Goal: Information Seeking & Learning: Learn about a topic

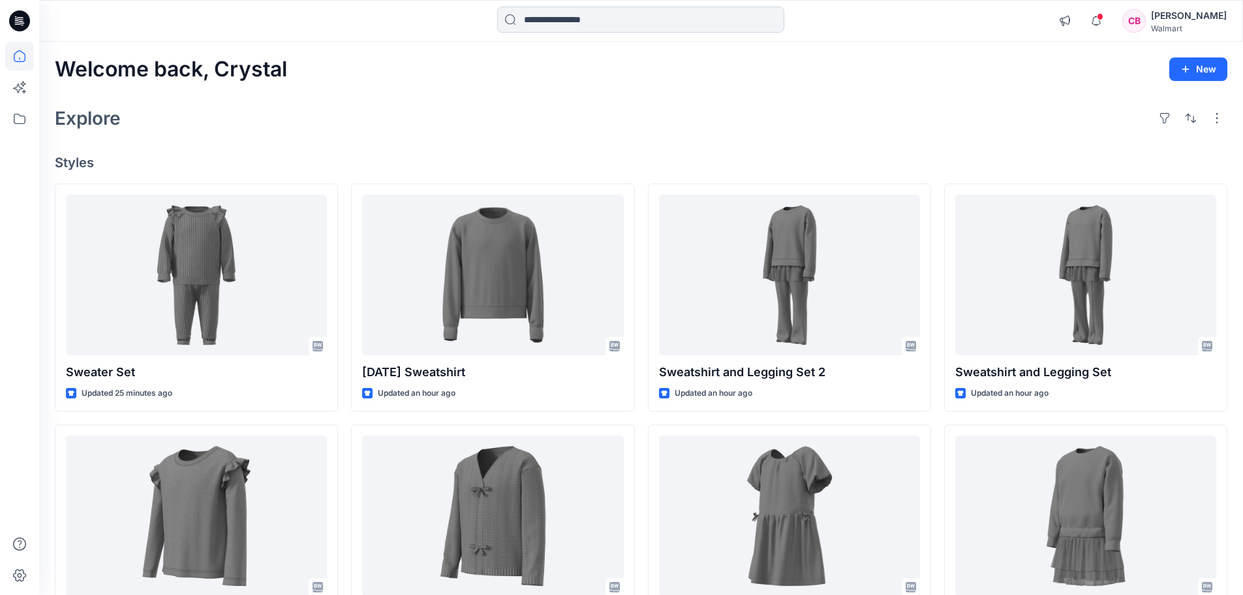
click at [555, 23] on input at bounding box center [640, 20] width 287 height 26
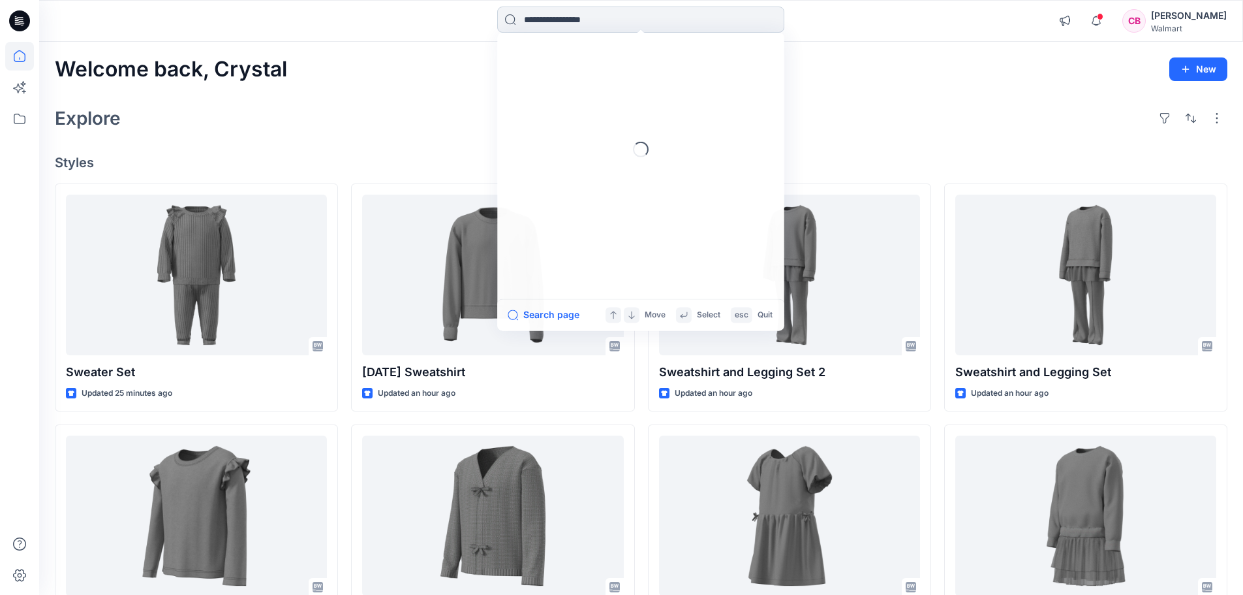
paste input "**********"
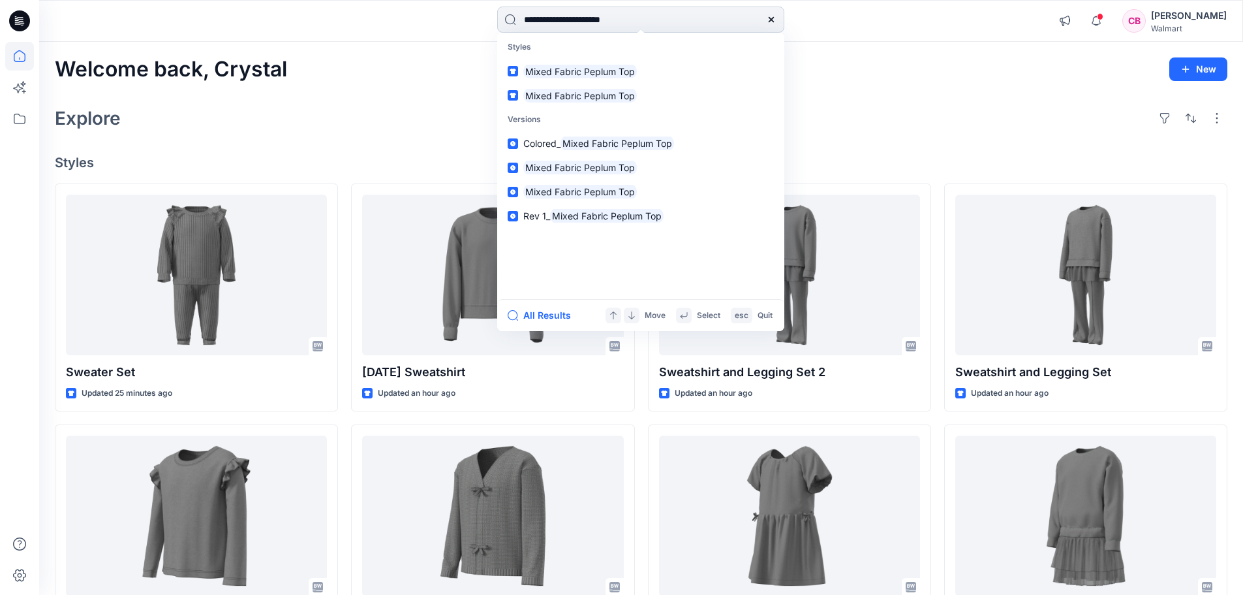
type input "**********"
click at [547, 317] on button "All Results" at bounding box center [544, 315] width 72 height 16
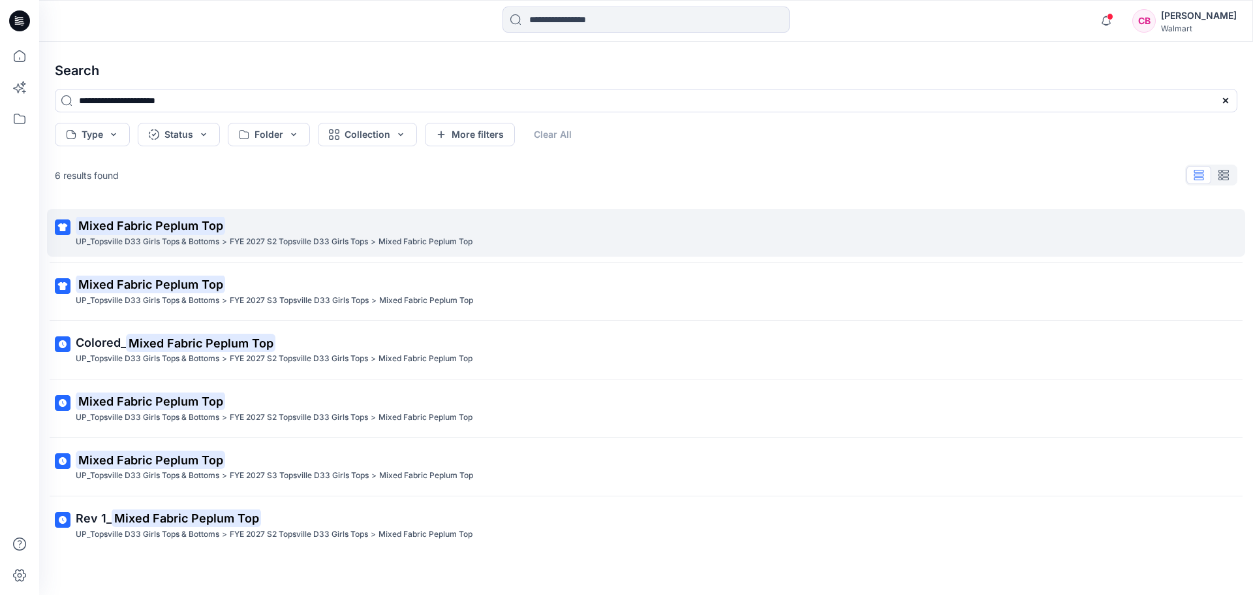
click at [169, 225] on mark "Mixed Fabric Peplum Top" at bounding box center [150, 225] width 149 height 18
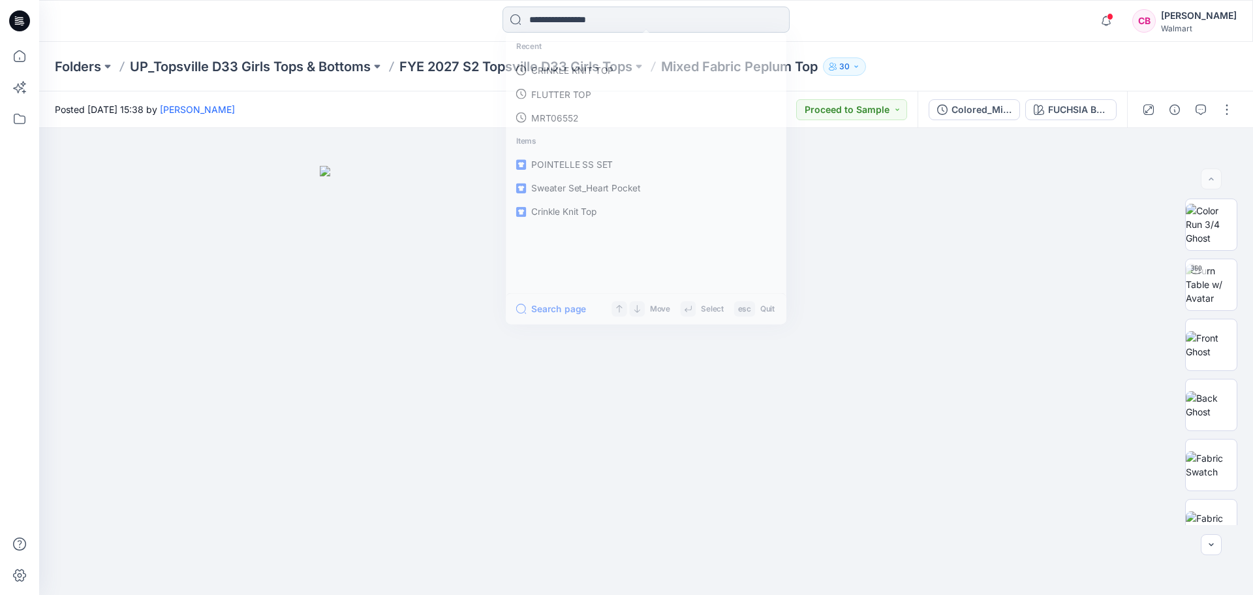
click at [619, 18] on input at bounding box center [646, 20] width 287 height 26
click at [614, 65] on p "MIXED FABRIC PEPLUM TOP" at bounding box center [591, 72] width 125 height 14
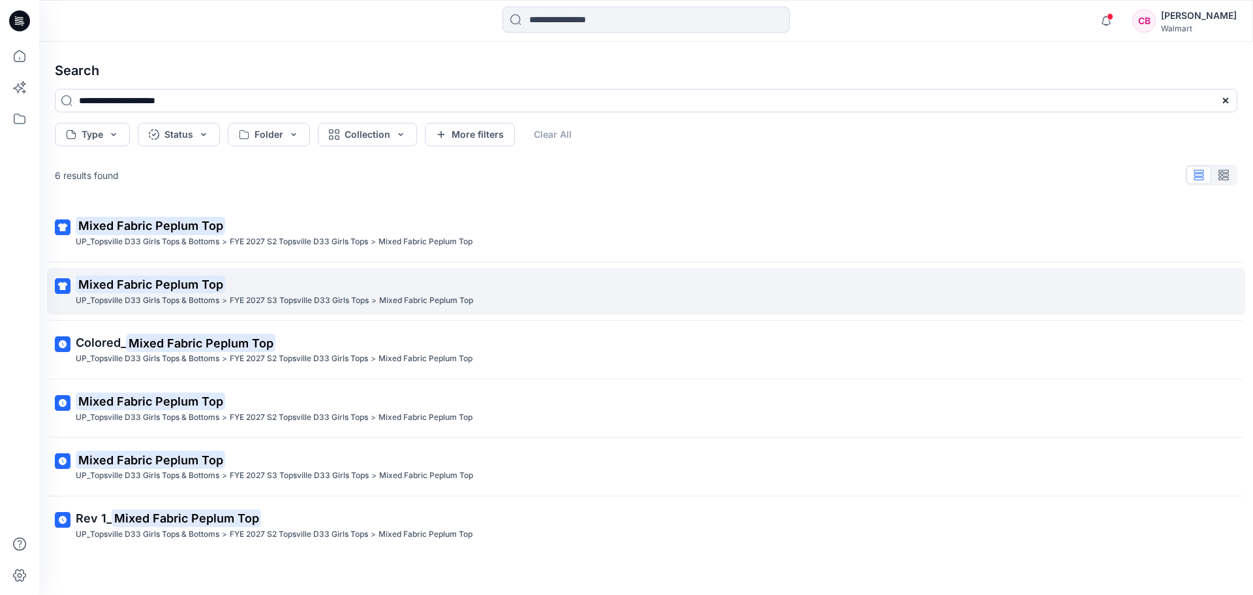
click at [187, 282] on mark "Mixed Fabric Peplum Top" at bounding box center [150, 284] width 149 height 18
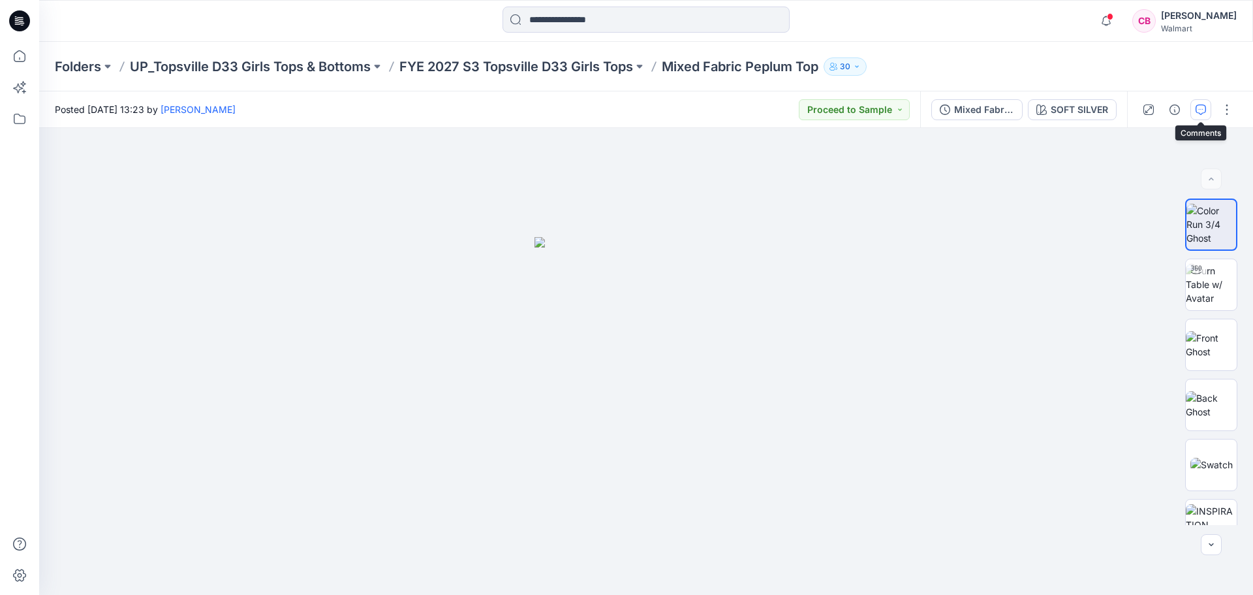
click at [1199, 112] on icon "button" at bounding box center [1201, 109] width 10 height 10
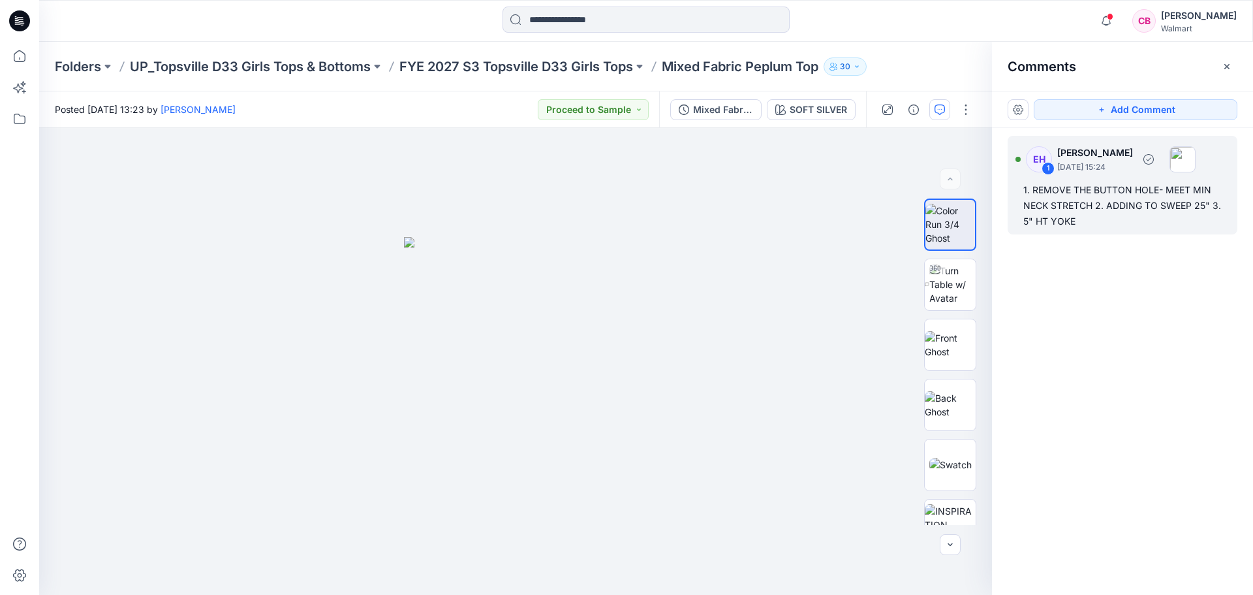
click at [1130, 201] on div "1. REMOVE THE BUTTON HOLE- MEET MIN NECK STRETCH 2. ADDING TO SWEEP 25" 3. 5" H…" at bounding box center [1122, 205] width 198 height 47
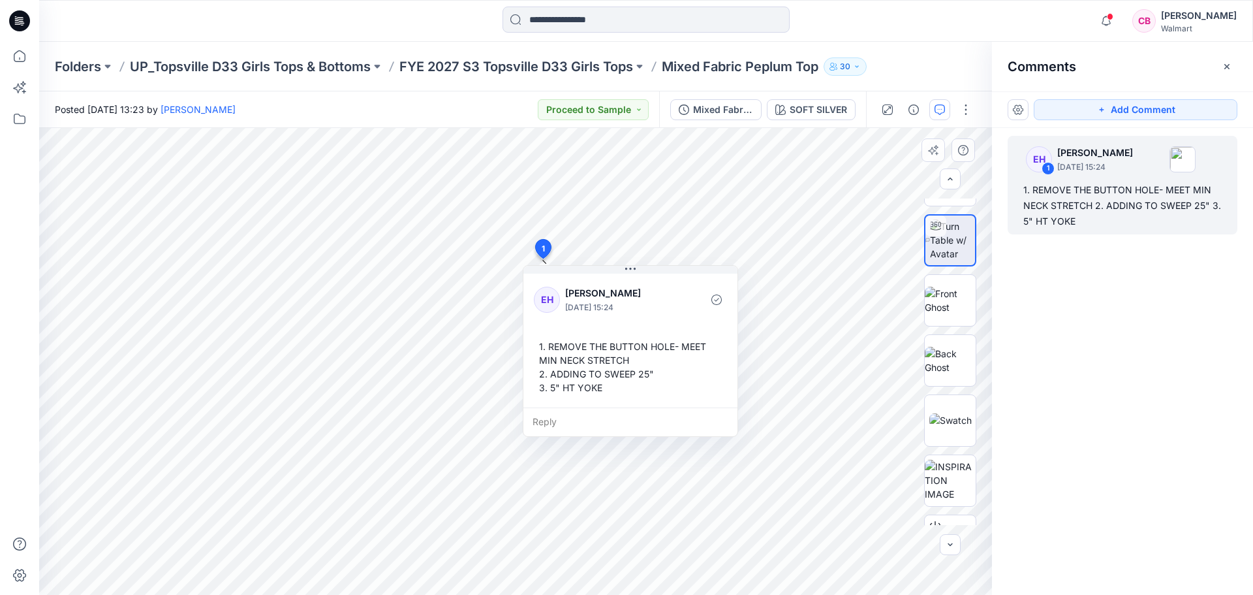
scroll to position [86, 0]
click at [579, 389] on div "1. REMOVE THE BUTTON HOLE- MEET MIN NECK STRETCH 2. ADDING TO SWEEP 25" 3. 5" H…" at bounding box center [630, 366] width 193 height 65
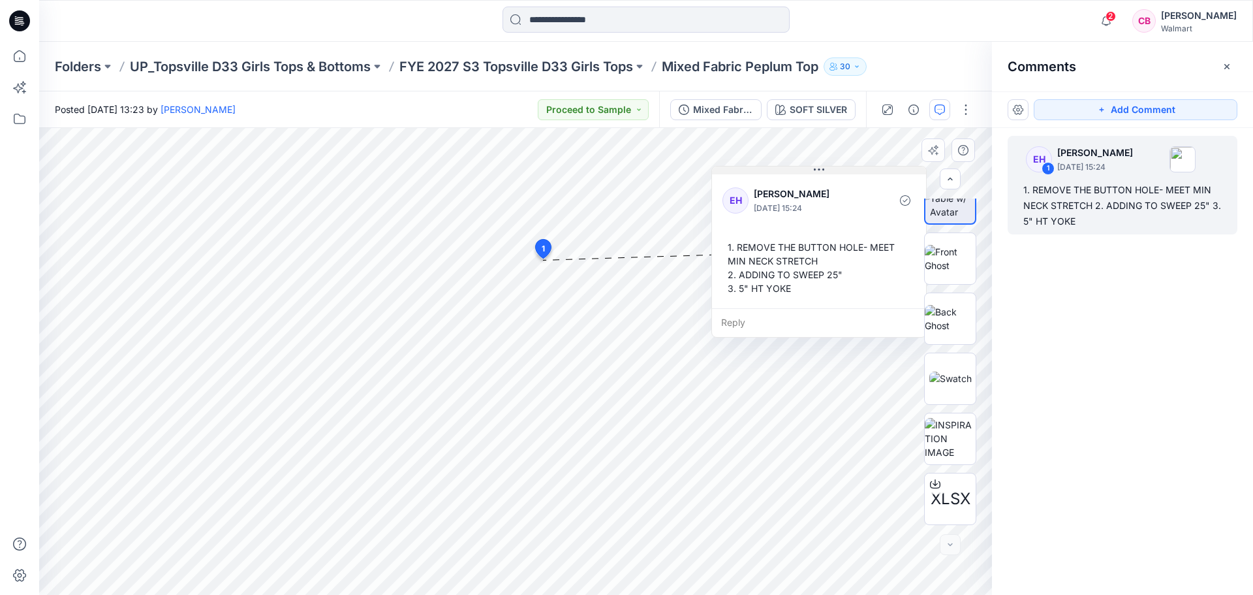
drag, startPoint x: 596, startPoint y: 269, endPoint x: 784, endPoint y: 170, distance: 213.1
click at [784, 170] on button at bounding box center [819, 170] width 214 height 8
click at [945, 307] on img at bounding box center [950, 318] width 51 height 27
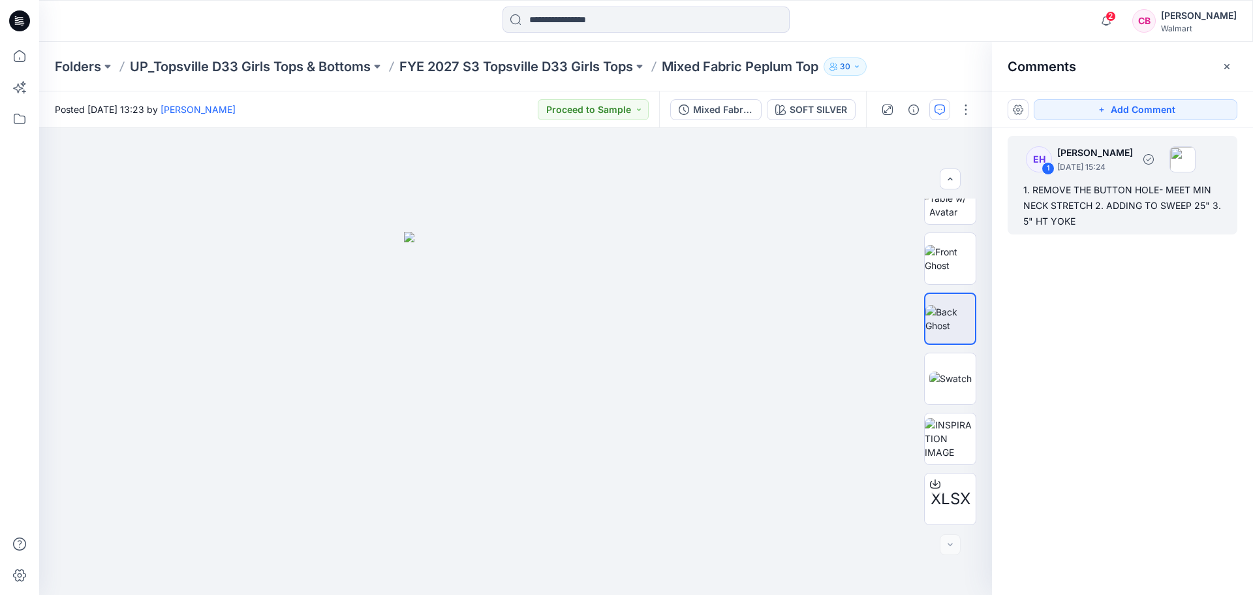
click at [1062, 199] on div "1. REMOVE THE BUTTON HOLE- MEET MIN NECK STRETCH 2. ADDING TO SWEEP 25" 3. 5" H…" at bounding box center [1122, 205] width 198 height 47
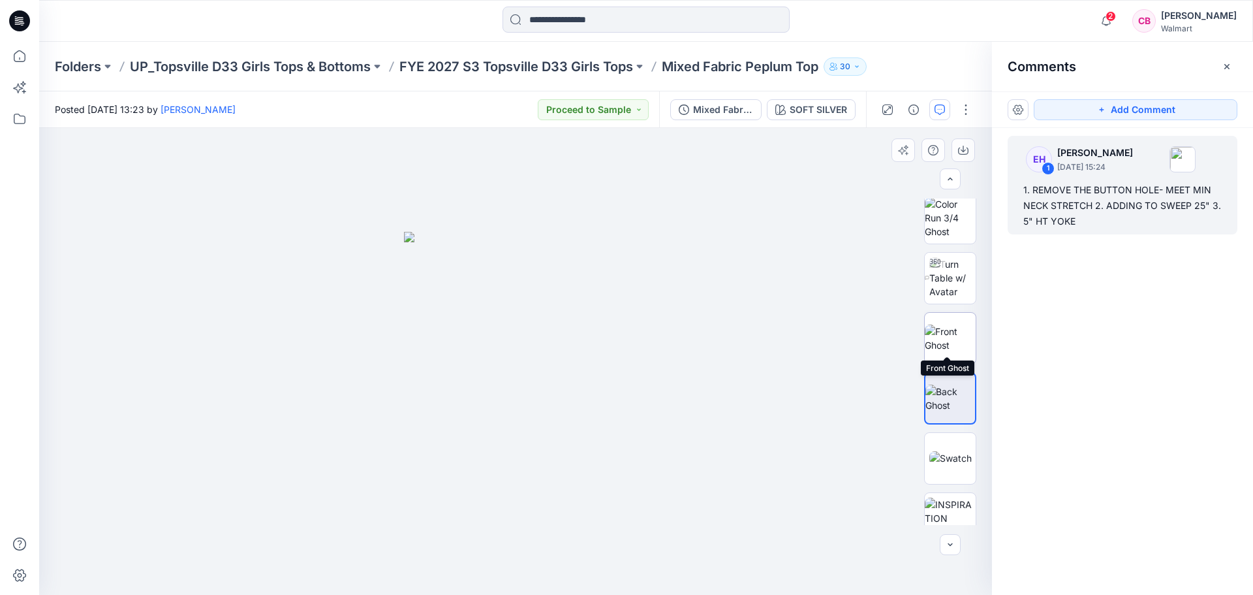
scroll to position [0, 0]
click at [949, 283] on img at bounding box center [952, 284] width 46 height 41
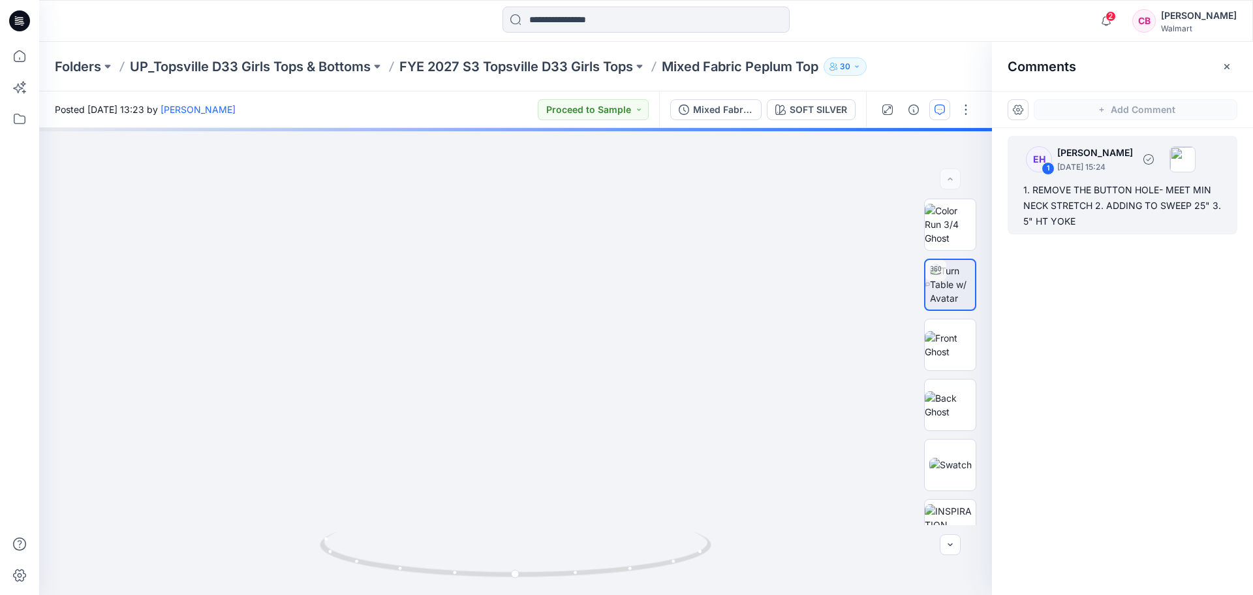
click at [1129, 204] on div "1. REMOVE THE BUTTON HOLE- MEET MIN NECK STRETCH 2. ADDING TO SWEEP 25" 3. 5" H…" at bounding box center [1122, 205] width 198 height 47
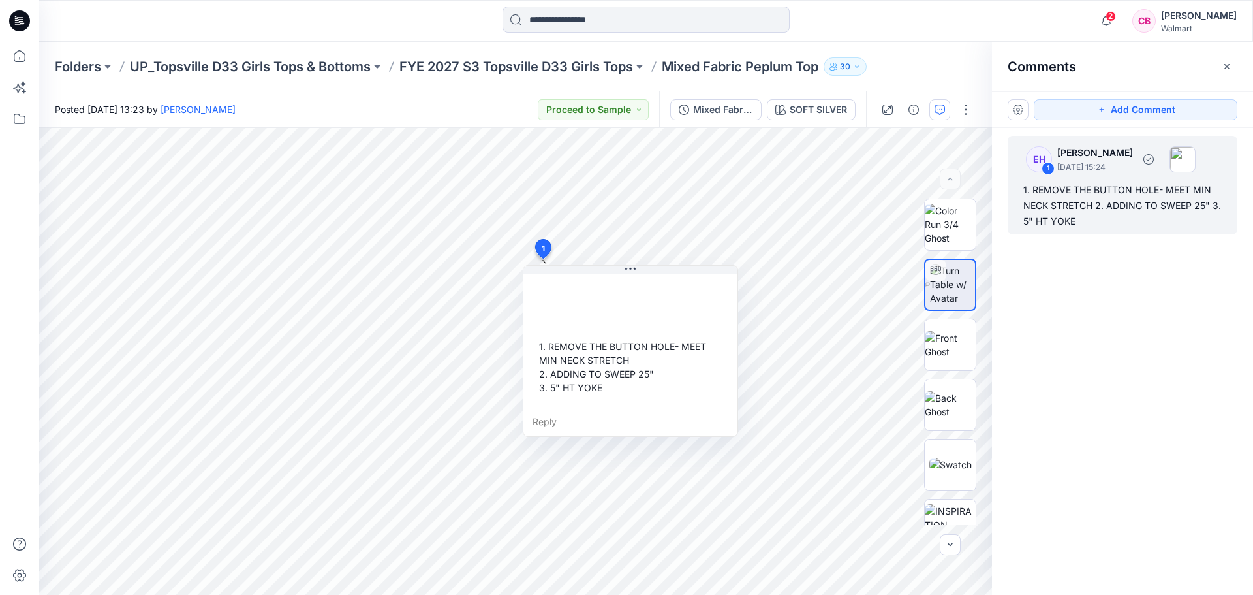
click at [1077, 196] on div "1. REMOVE THE BUTTON HOLE- MEET MIN NECK STRETCH 2. ADDING TO SWEEP 25" 3. 5" H…" at bounding box center [1122, 205] width 198 height 47
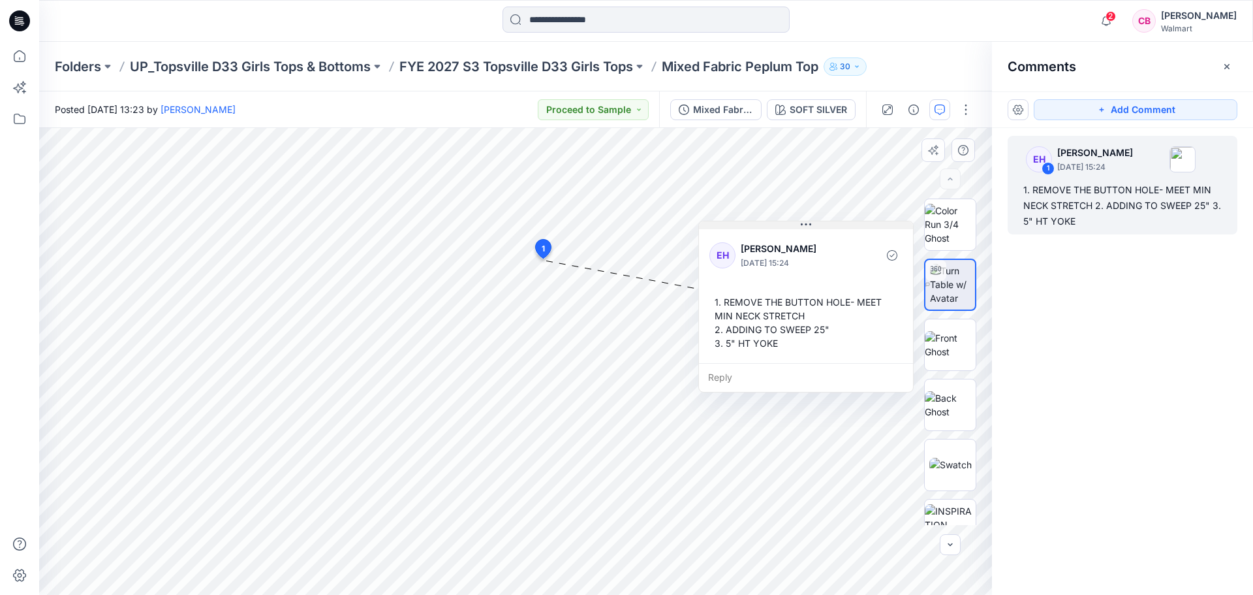
drag, startPoint x: 617, startPoint y: 269, endPoint x: 809, endPoint y: 211, distance: 201.1
click at [809, 221] on button at bounding box center [806, 225] width 214 height 8
